Goal: Navigation & Orientation: Find specific page/section

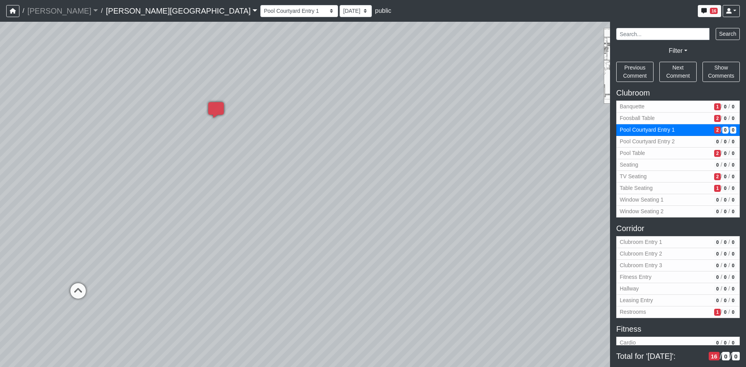
select select "a7Eve6xsGYZLZr2GjwZZXX"
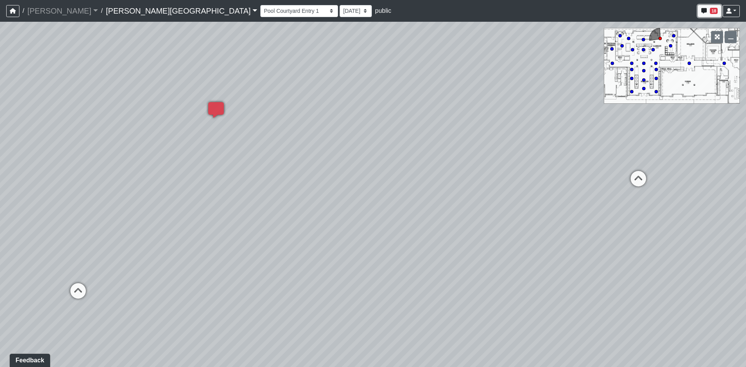
click at [711, 11] on span "18" at bounding box center [713, 11] width 8 height 6
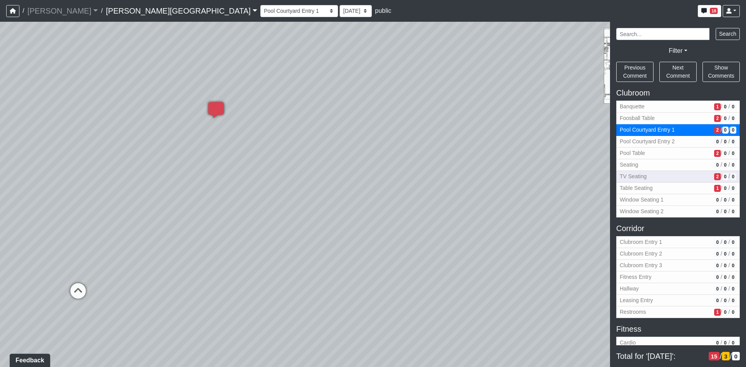
click at [637, 177] on span "TV Seating" at bounding box center [664, 176] width 91 height 8
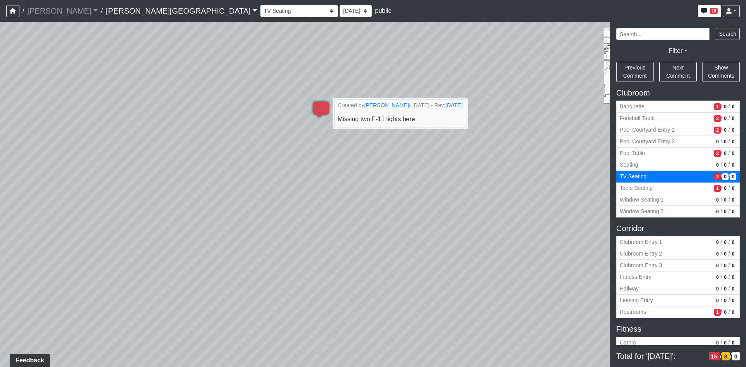
drag, startPoint x: 398, startPoint y: 70, endPoint x: 395, endPoint y: 61, distance: 10.0
click at [397, 66] on div "Loading... Table Seating Loading... Window Seating 1 Loading... TV Seating Load…" at bounding box center [373, 194] width 746 height 345
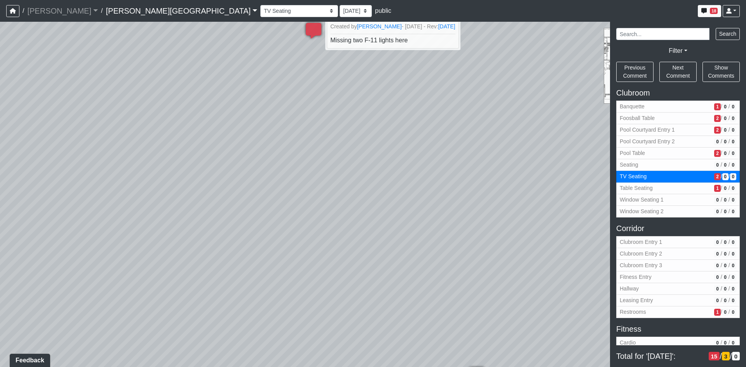
drag, startPoint x: 309, startPoint y: 260, endPoint x: 330, endPoint y: 91, distance: 170.2
click at [332, 110] on div "Loading... Table Seating Loading... Window Seating 1 Loading... TV Seating Load…" at bounding box center [373, 194] width 746 height 345
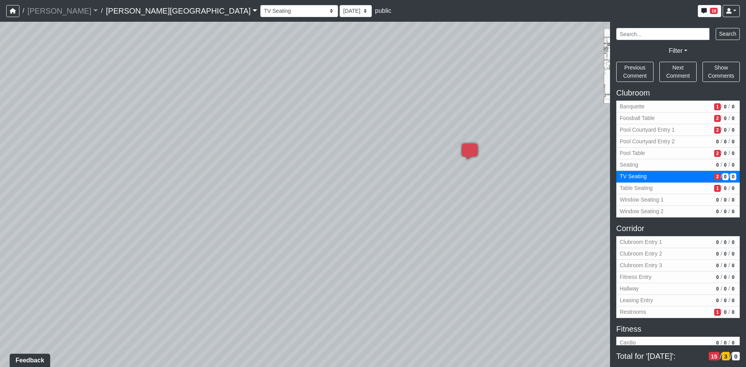
drag, startPoint x: 285, startPoint y: 291, endPoint x: 290, endPoint y: 299, distance: 8.7
click at [276, 322] on div "Loading... Table Seating Loading... Window Seating 1 Loading... TV Seating Load…" at bounding box center [373, 194] width 746 height 345
drag, startPoint x: 183, startPoint y: 225, endPoint x: 110, endPoint y: 227, distance: 73.4
click at [111, 227] on div "Loading... Table Seating Loading... Window Seating 1 Loading... TV Seating Load…" at bounding box center [373, 194] width 746 height 345
click at [110, 227] on div "Loading... Table Seating Loading... Window Seating 1 Loading... TV Seating Load…" at bounding box center [373, 194] width 746 height 345
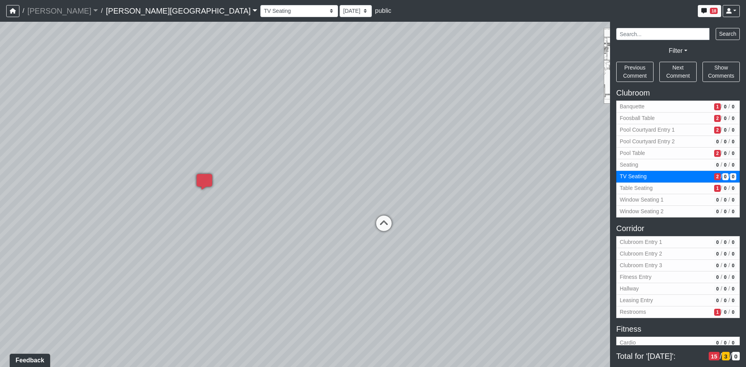
drag, startPoint x: 402, startPoint y: 200, endPoint x: 195, endPoint y: 214, distance: 207.4
click at [243, 210] on div "Loading... Table Seating Loading... Window Seating 1 Loading... TV Seating Load…" at bounding box center [373, 194] width 746 height 345
click at [97, 226] on div "Loading... Table Seating Loading... Window Seating 1 Loading... TV Seating Load…" at bounding box center [373, 194] width 746 height 345
click at [97, 227] on div "Loading... Table Seating Loading... Window Seating 1 Loading... TV Seating Load…" at bounding box center [373, 194] width 746 height 345
drag, startPoint x: 132, startPoint y: 206, endPoint x: 4, endPoint y: 215, distance: 128.8
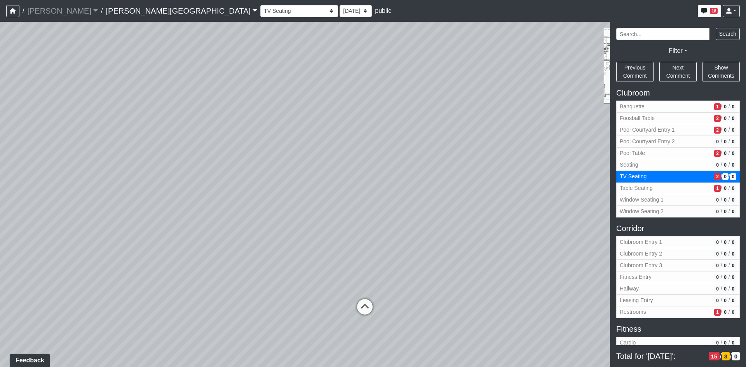
click at [4, 215] on div "Loading... Table Seating Loading... Window Seating 1 Loading... TV Seating Load…" at bounding box center [373, 194] width 746 height 345
click at [648, 131] on span "Pool Courtyard Entry 1" at bounding box center [664, 130] width 91 height 8
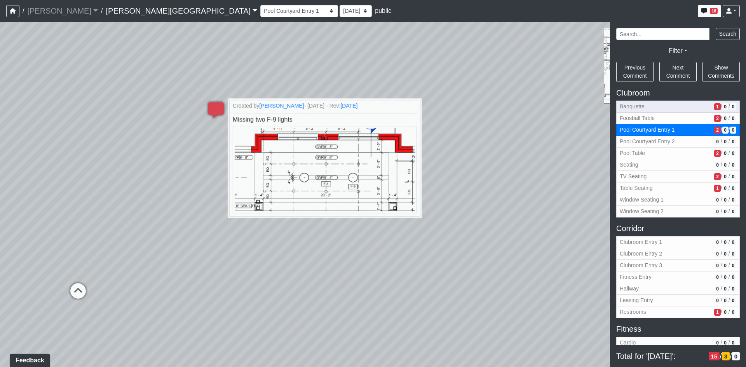
click at [647, 108] on span "Banquette" at bounding box center [664, 107] width 91 height 8
select select "eEhPp6uPKTsE6J4Z9LgPiX"
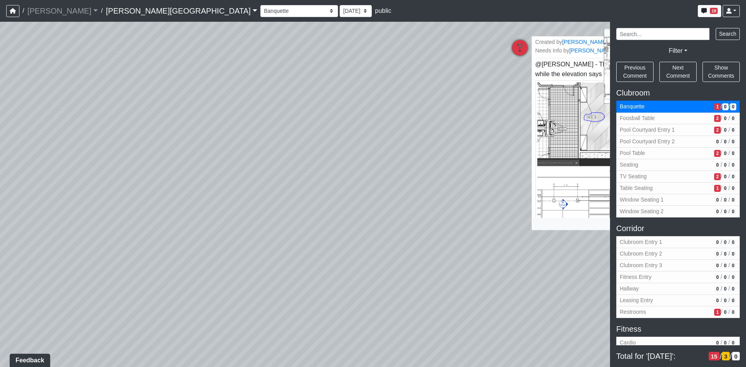
drag, startPoint x: 139, startPoint y: 229, endPoint x: 550, endPoint y: 159, distance: 417.1
click at [550, 159] on div "Loading... Table Seating Loading... Window Seating 1 Loading... TV Seating Load…" at bounding box center [373, 194] width 746 height 345
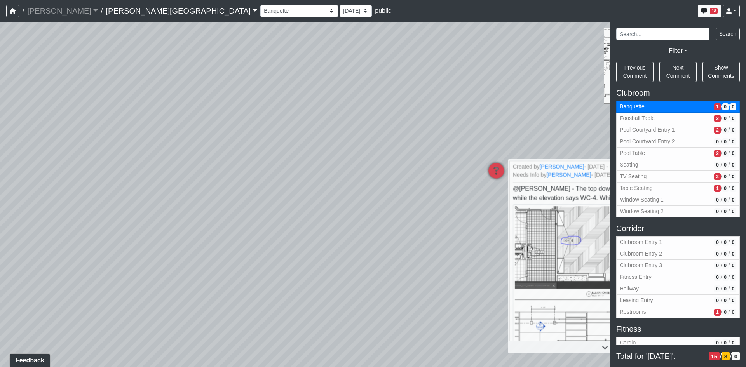
drag, startPoint x: 217, startPoint y: 278, endPoint x: 213, endPoint y: 283, distance: 6.9
click at [214, 285] on div "Loading... Table Seating Loading... Window Seating 1 Loading... TV Seating Load…" at bounding box center [373, 194] width 746 height 345
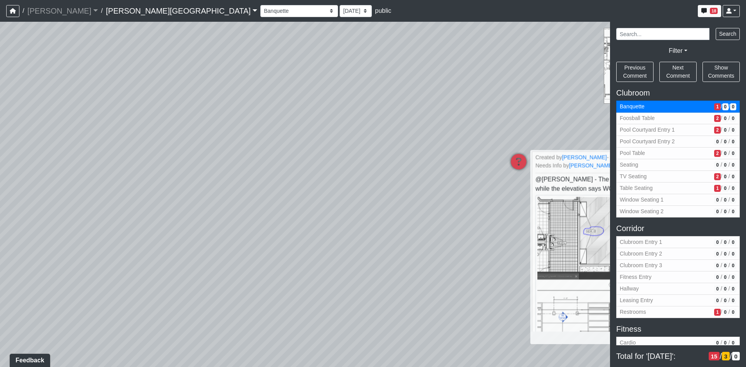
drag, startPoint x: 120, startPoint y: 253, endPoint x: 583, endPoint y: 208, distance: 465.5
click at [583, 208] on div "Loading... Table Seating Loading... Window Seating 1 Loading... TV Seating Load…" at bounding box center [373, 194] width 746 height 345
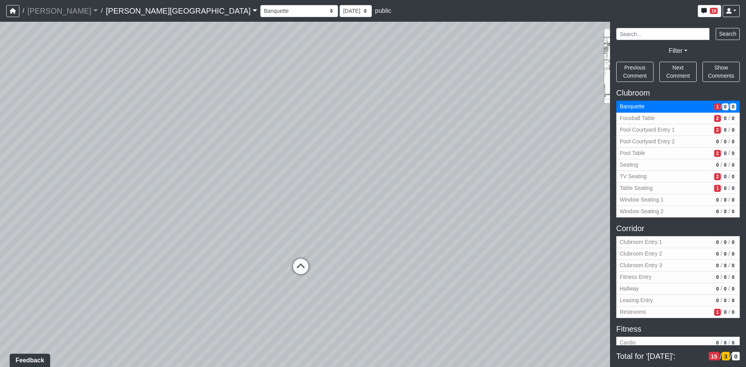
drag, startPoint x: 229, startPoint y: 211, endPoint x: 484, endPoint y: 201, distance: 255.3
click at [484, 201] on div "Loading... Table Seating Loading... Window Seating 1 Loading... TV Seating Load…" at bounding box center [373, 194] width 746 height 345
drag, startPoint x: 338, startPoint y: 224, endPoint x: 522, endPoint y: 210, distance: 184.6
click at [522, 210] on div "Loading... Table Seating Loading... Window Seating 1 Loading... TV Seating Load…" at bounding box center [373, 194] width 746 height 345
